Goal: Transaction & Acquisition: Purchase product/service

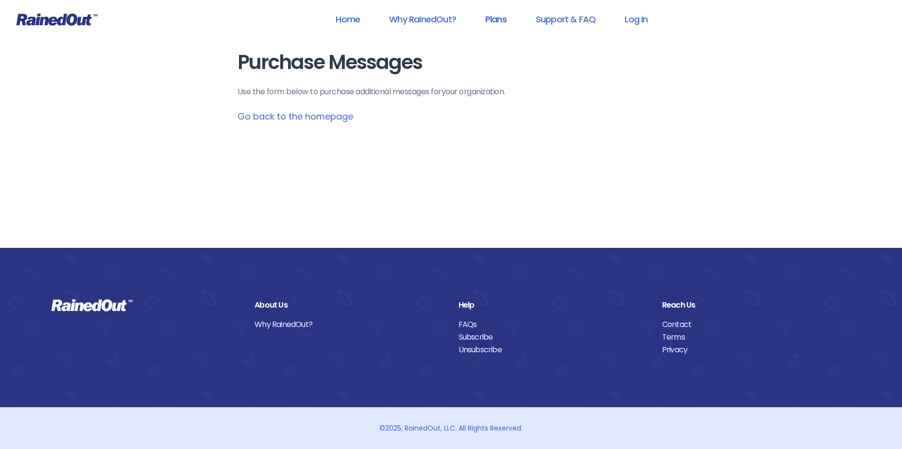
click at [494, 24] on link "Plans" at bounding box center [496, 19] width 47 height 22
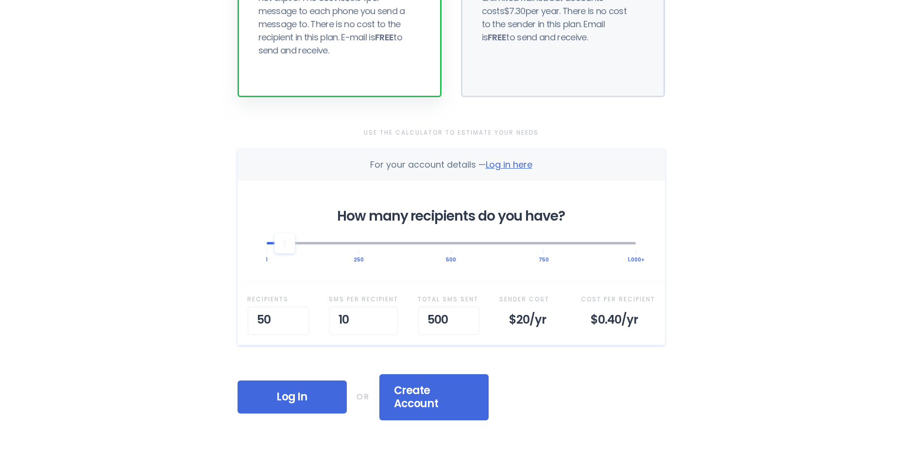
scroll to position [243, 0]
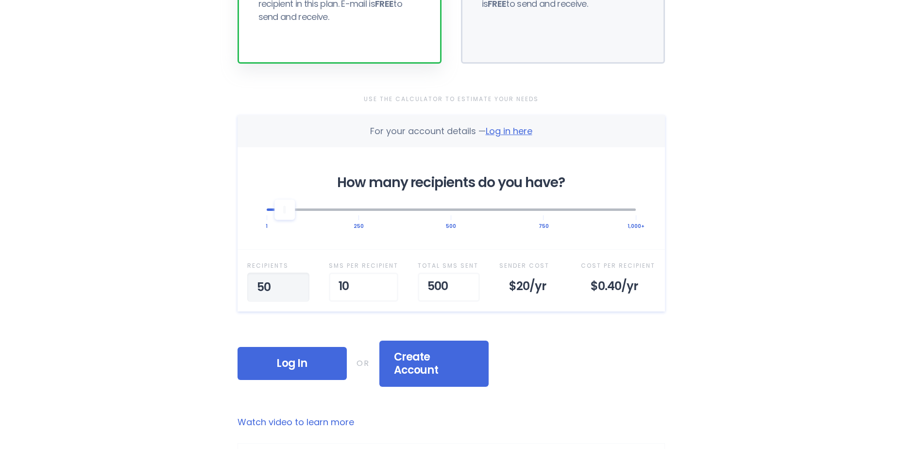
drag, startPoint x: 280, startPoint y: 289, endPoint x: 183, endPoint y: 284, distance: 97.3
click at [183, 284] on div "Home Why RainedOut? Plans Support & FAQ Log In Selected Plan Sender Pays This p…" at bounding box center [451, 292] width 902 height 1071
type input "200"
drag, startPoint x: 351, startPoint y: 286, endPoint x: 313, endPoint y: 285, distance: 38.4
click at [313, 285] on div "Recipient s 200 SMS per Recipient 10 Total SMS Sent 2,000 Sender Cost $80 /yr C…" at bounding box center [451, 280] width 427 height 62
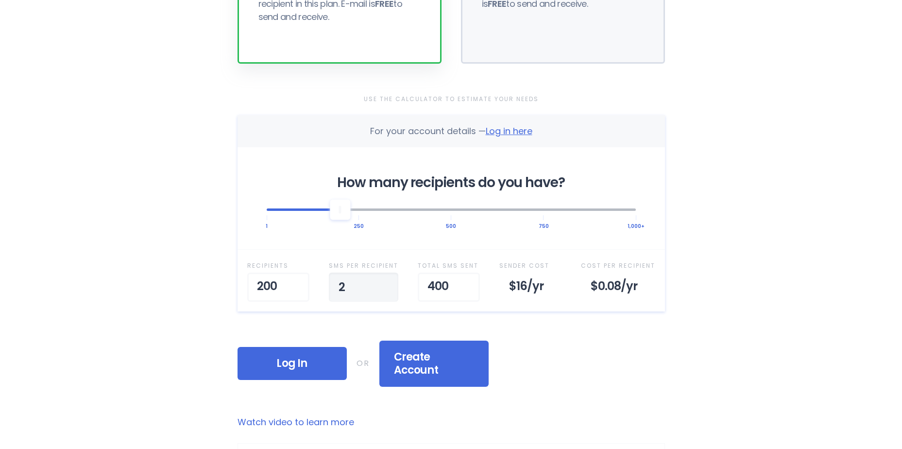
type input "26"
click at [167, 268] on div "Home Why RainedOut? Plans Support & FAQ Log In Selected Plan Sender Pays This p…" at bounding box center [451, 292] width 902 height 1071
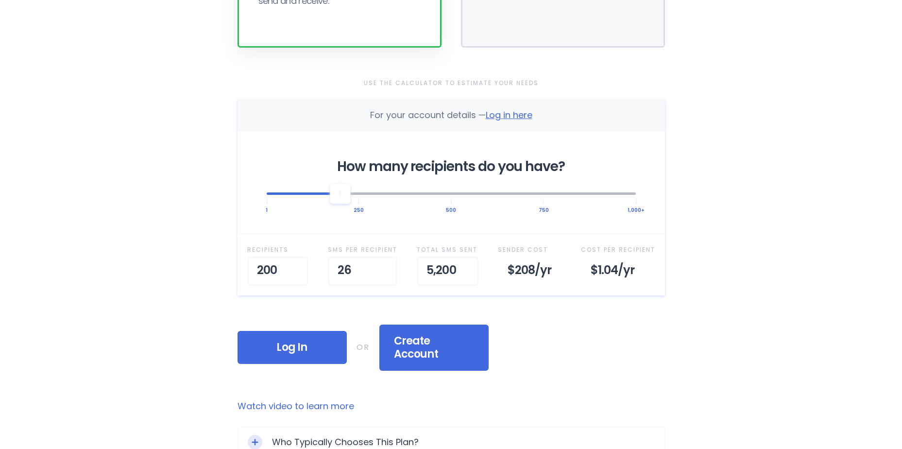
scroll to position [389, 0]
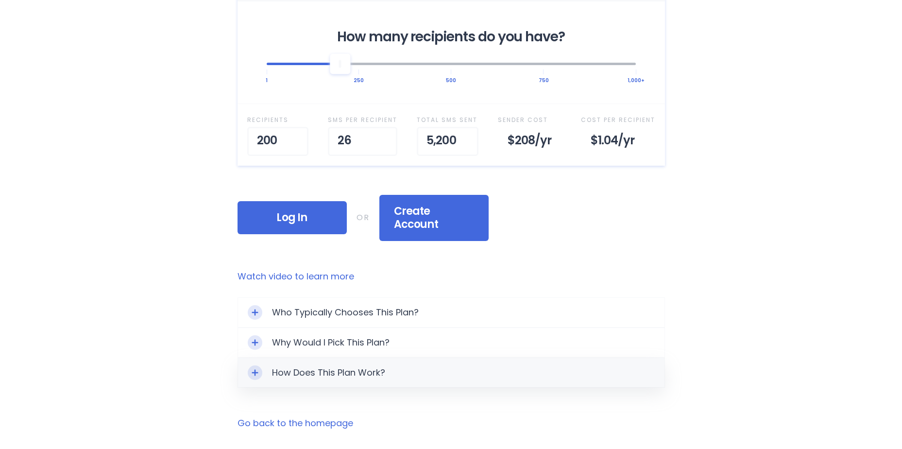
click at [258, 365] on div "Toggle Expand" at bounding box center [255, 372] width 15 height 15
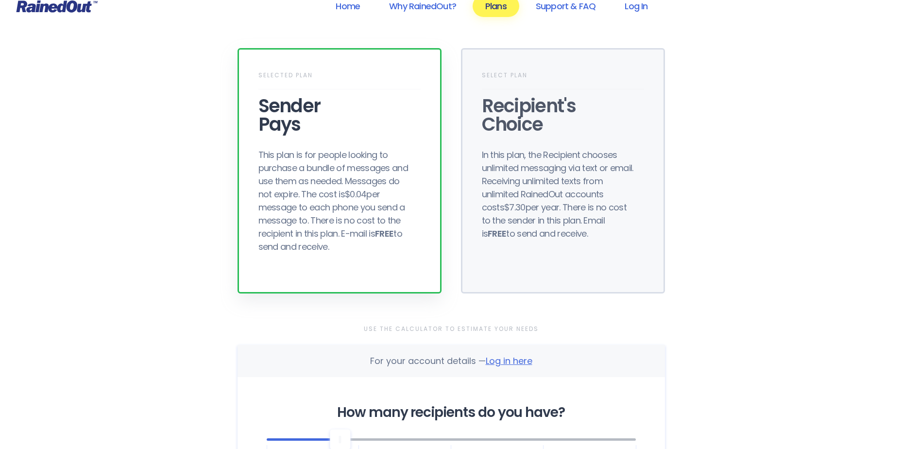
scroll to position [0, 0]
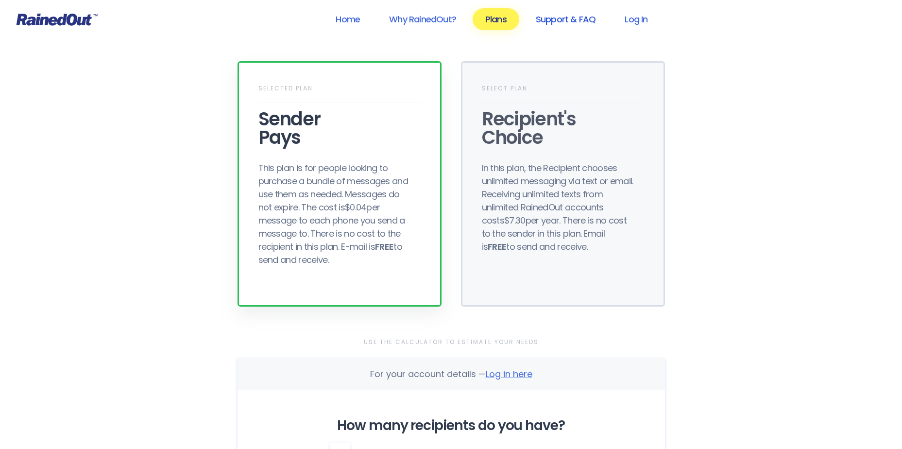
click at [564, 19] on link "Support & FAQ" at bounding box center [565, 19] width 85 height 22
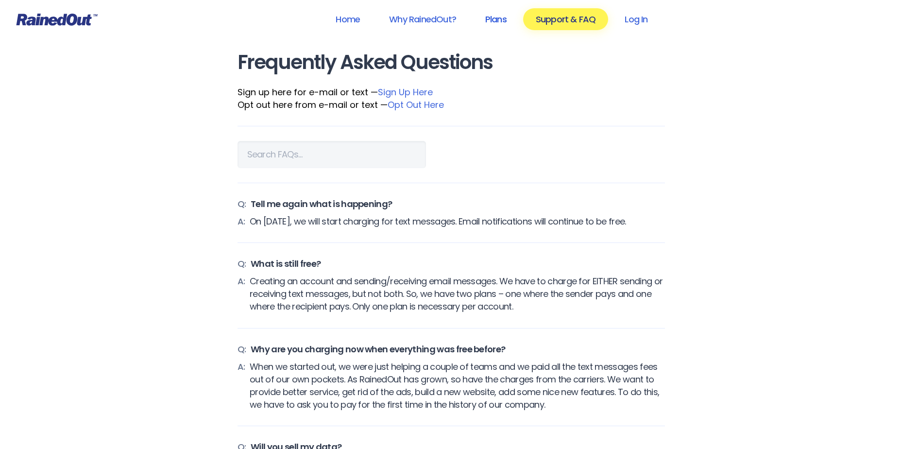
click at [493, 22] on link "Plans" at bounding box center [496, 19] width 47 height 22
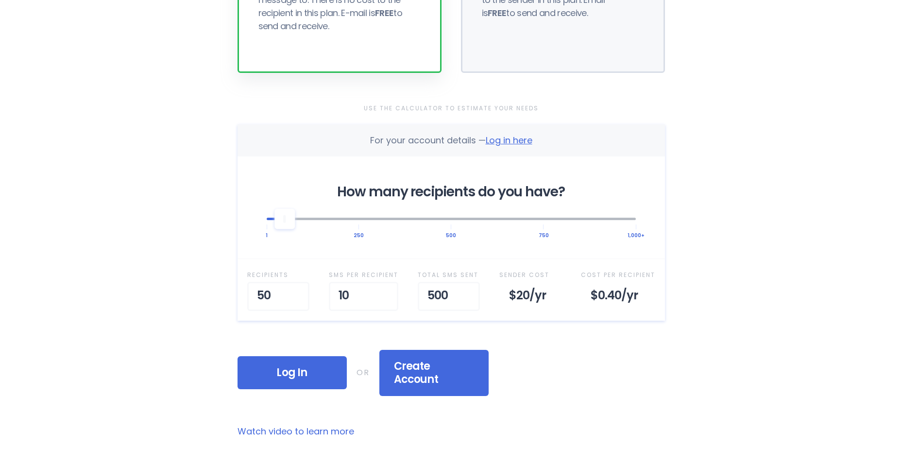
scroll to position [243, 0]
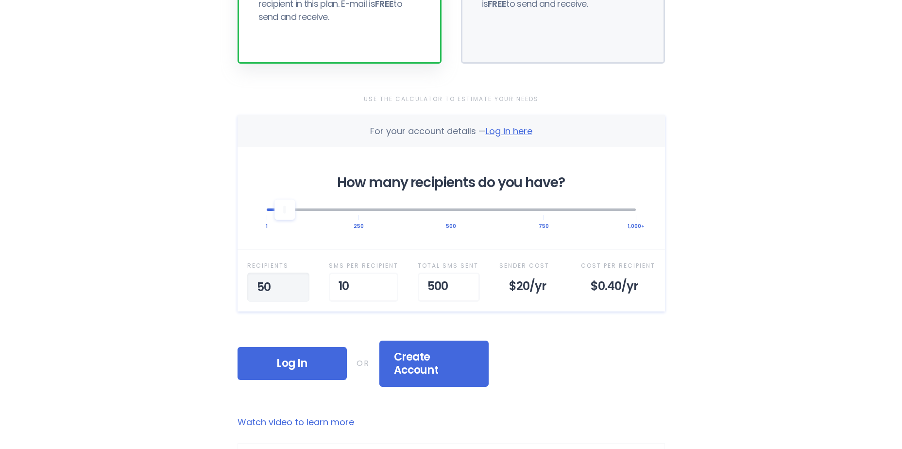
drag, startPoint x: 281, startPoint y: 289, endPoint x: 248, endPoint y: 289, distance: 33.0
click at [248, 289] on input "50" at bounding box center [278, 286] width 62 height 29
type input "200"
drag, startPoint x: 363, startPoint y: 286, endPoint x: 332, endPoint y: 283, distance: 31.2
click at [332, 283] on input "10" at bounding box center [363, 286] width 69 height 29
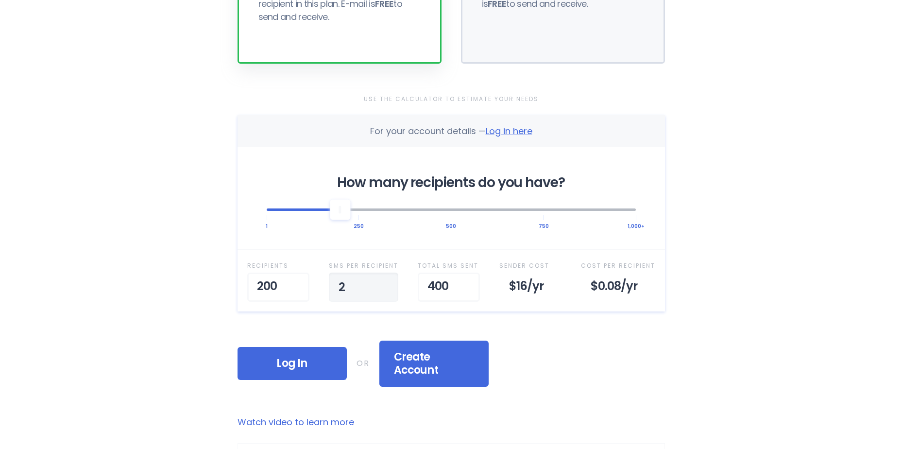
type input "26"
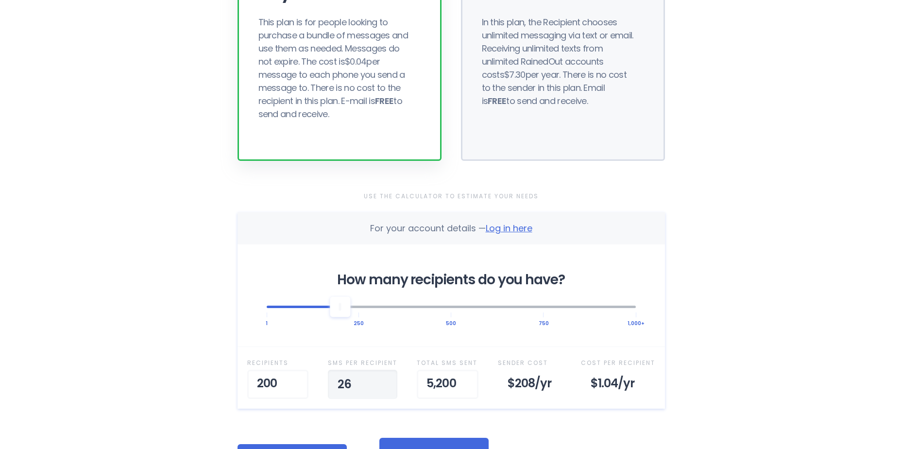
scroll to position [0, 0]
